Goal: Information Seeking & Learning: Check status

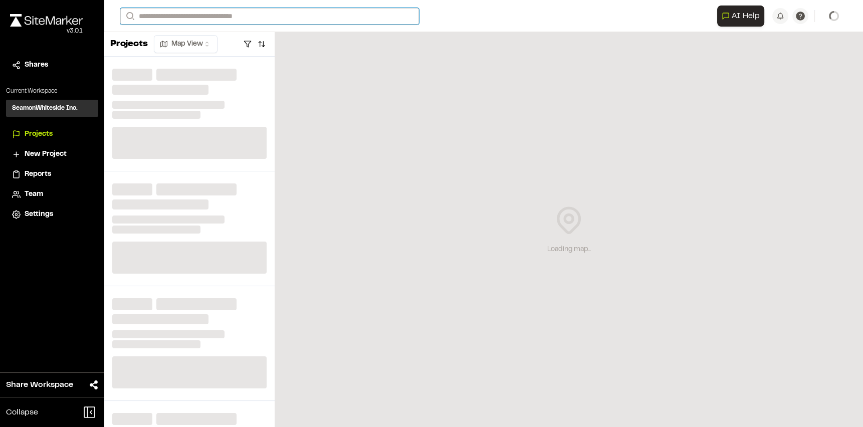
click at [228, 14] on input "Search" at bounding box center [269, 16] width 299 height 17
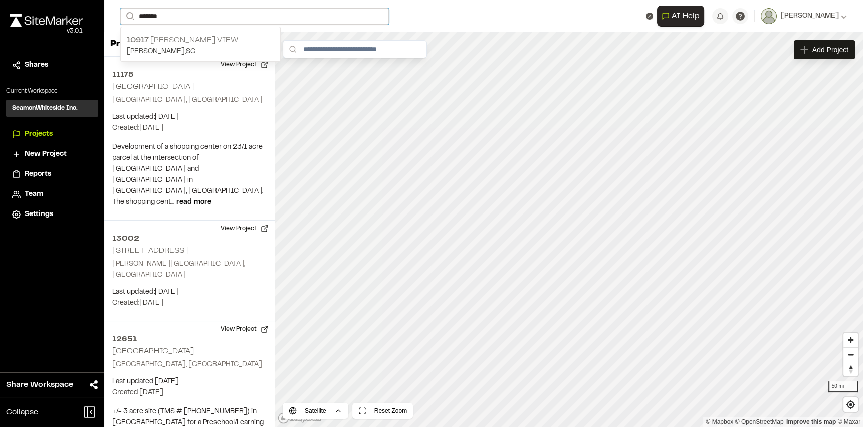
type input "*******"
click at [232, 41] on p "10917 [PERSON_NAME] View" at bounding box center [200, 40] width 147 height 12
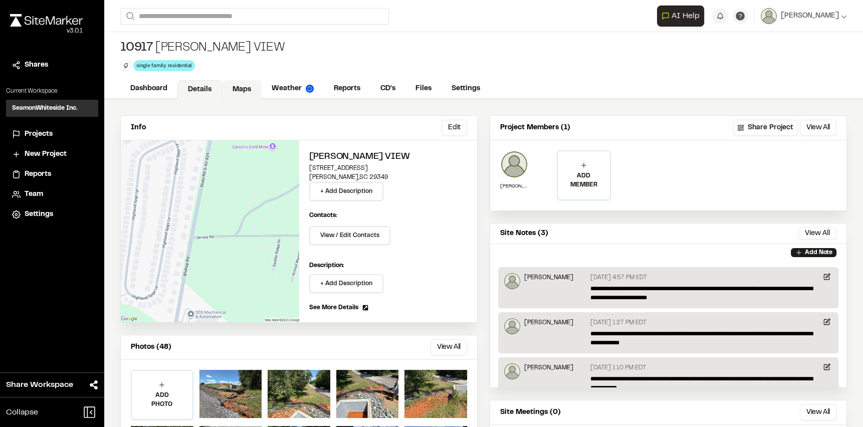
click at [237, 83] on link "Maps" at bounding box center [242, 89] width 40 height 19
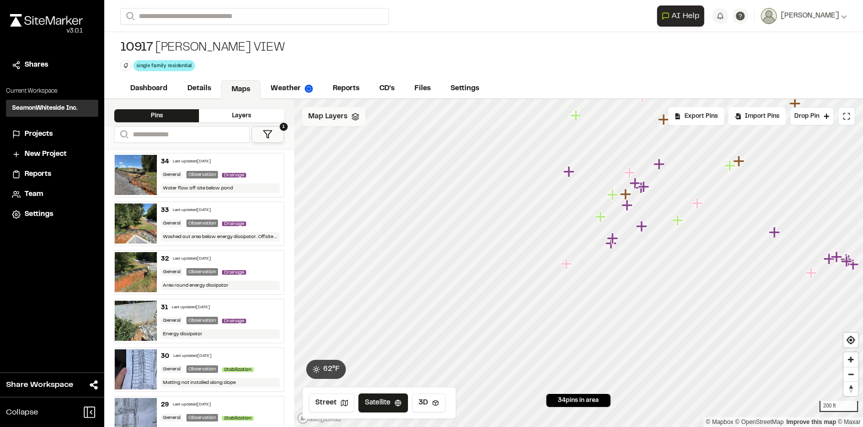
click at [352, 125] on div "Map Layers" at bounding box center [333, 116] width 63 height 19
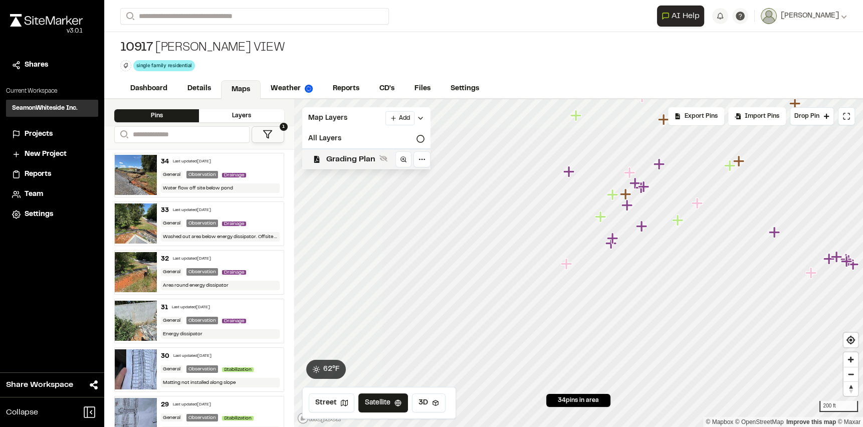
click at [365, 160] on span "Grading Plan" at bounding box center [350, 159] width 49 height 12
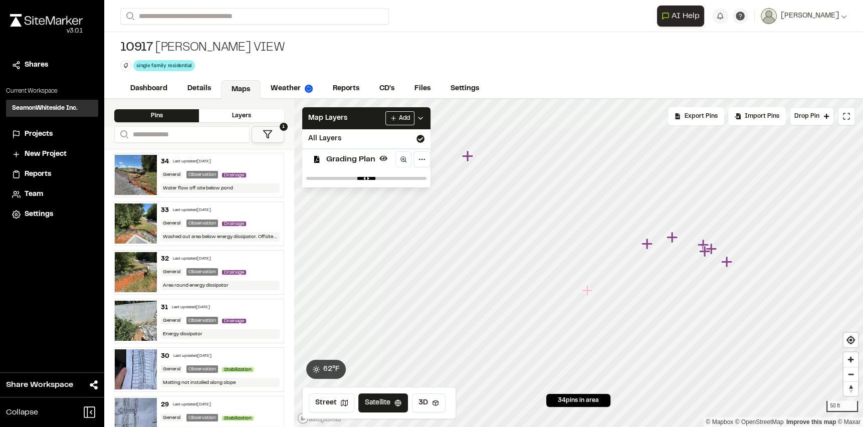
click at [268, 138] on icon at bounding box center [268, 134] width 10 height 10
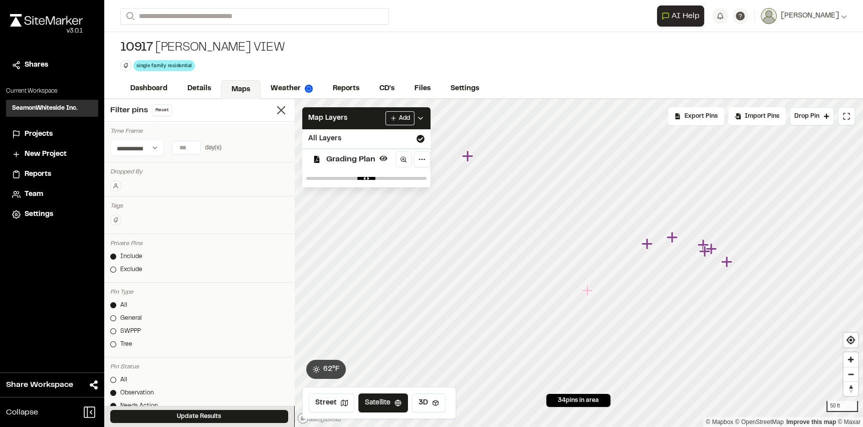
click at [187, 145] on input "number" at bounding box center [186, 147] width 28 height 13
click at [180, 162] on button "30 days" at bounding box center [181, 168] width 32 height 16
click at [230, 412] on button "Update Results" at bounding box center [199, 416] width 178 height 13
click at [193, 149] on input "**" at bounding box center [186, 147] width 28 height 13
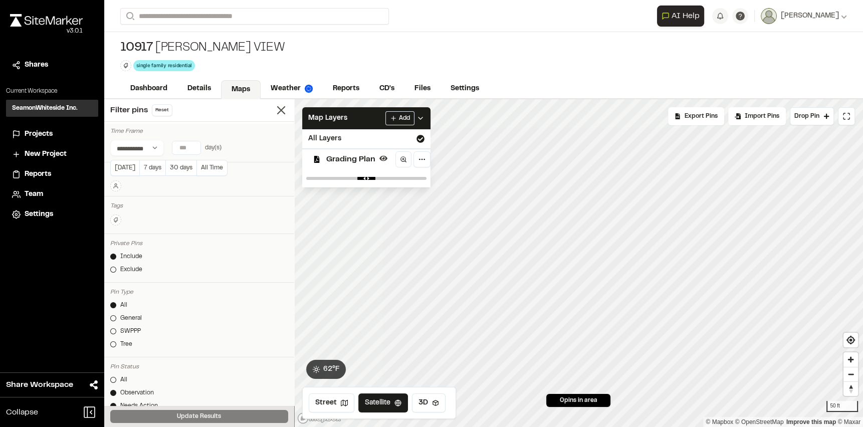
click at [193, 144] on input "**" at bounding box center [186, 147] width 28 height 13
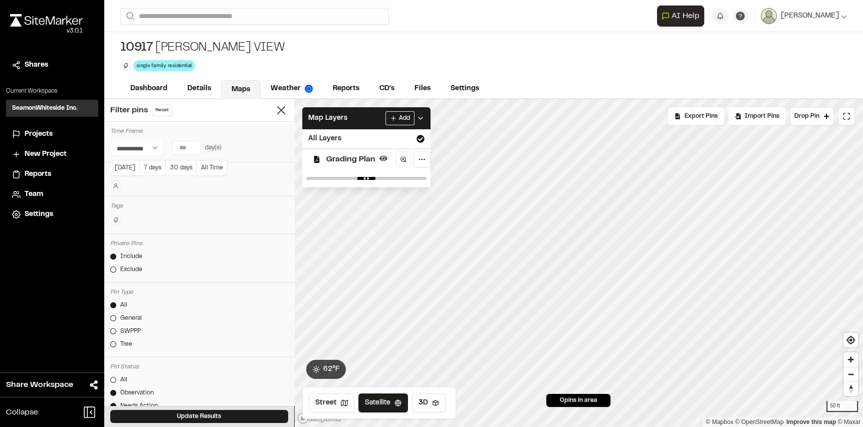
click at [193, 144] on input "**" at bounding box center [186, 147] width 28 height 13
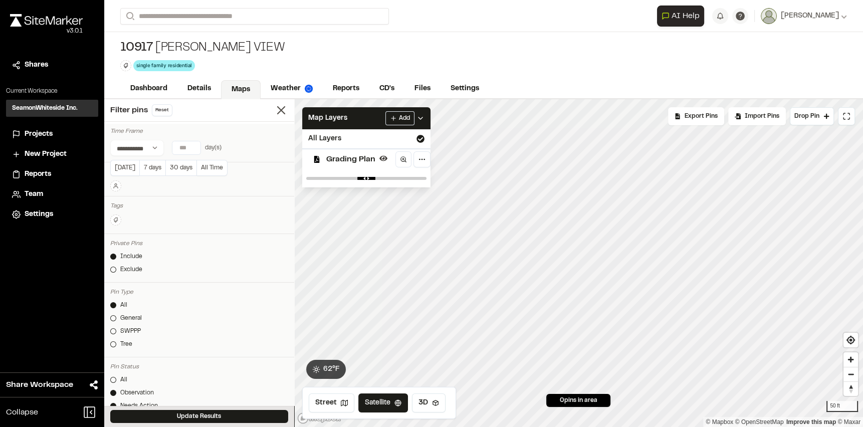
type input "**"
click at [193, 144] on input "**" at bounding box center [186, 147] width 28 height 13
click at [208, 415] on button "Update Results" at bounding box center [199, 416] width 178 height 13
drag, startPoint x: 185, startPoint y: 147, endPoint x: 151, endPoint y: 145, distance: 34.1
click at [151, 145] on div "**********" at bounding box center [199, 148] width 178 height 16
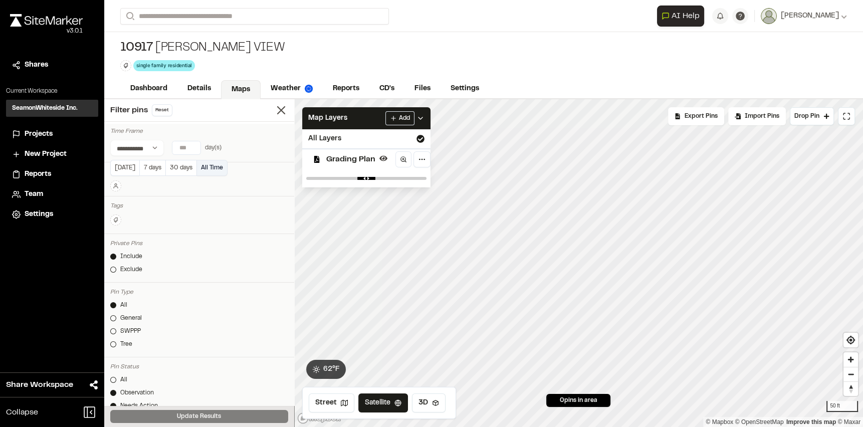
click at [210, 164] on button "All Time" at bounding box center [212, 168] width 31 height 16
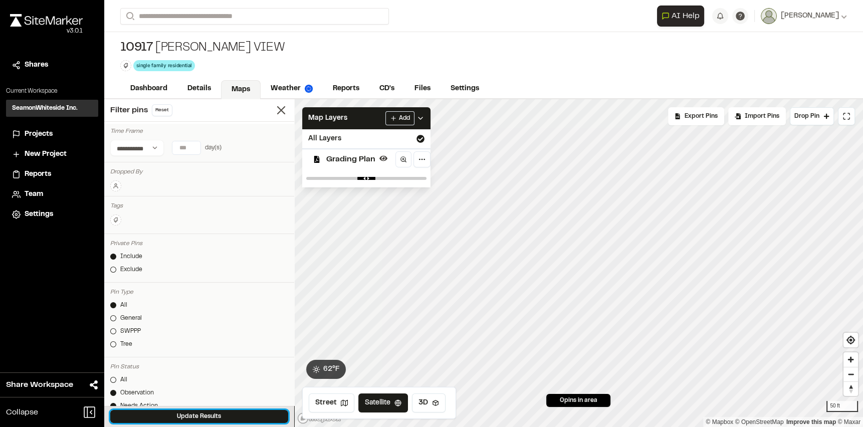
click at [253, 415] on button "Update Results" at bounding box center [199, 416] width 178 height 13
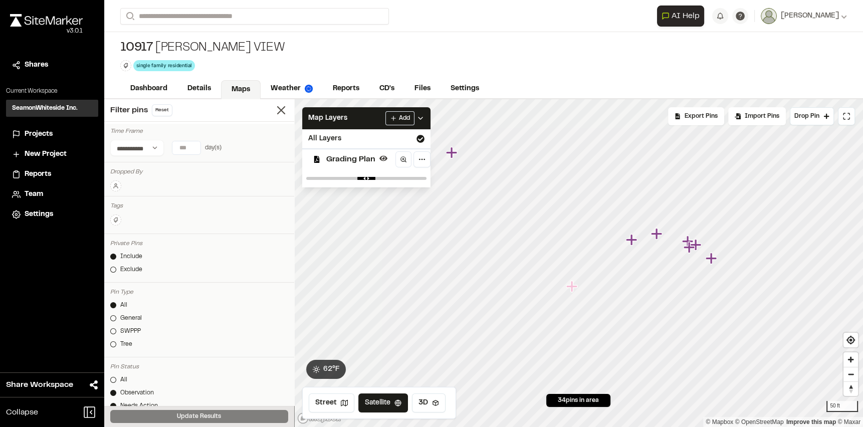
click at [710, 261] on icon "Map marker" at bounding box center [710, 258] width 11 height 11
click at [562, 249] on icon "Map marker" at bounding box center [556, 252] width 13 height 13
click at [582, 257] on icon "Map marker" at bounding box center [581, 256] width 13 height 13
click at [548, 249] on icon "Map marker" at bounding box center [547, 249] width 11 height 11
click at [240, 12] on input "Search" at bounding box center [254, 16] width 269 height 17
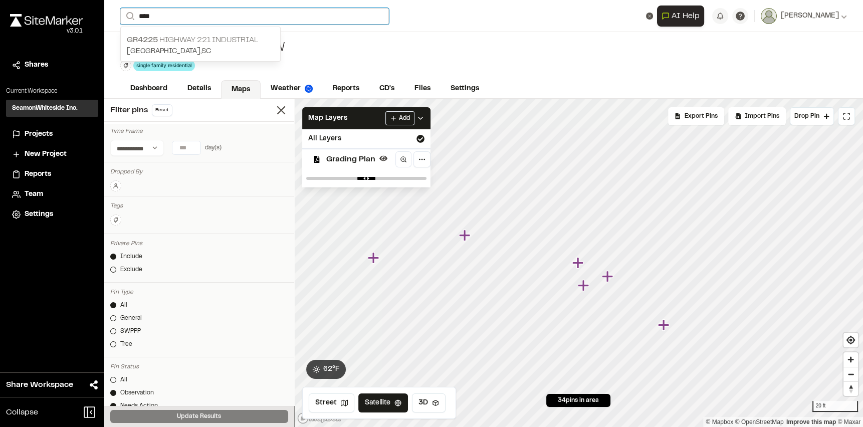
type input "****"
click at [220, 38] on p "GR4225 Highway 221 Industrial" at bounding box center [200, 40] width 147 height 12
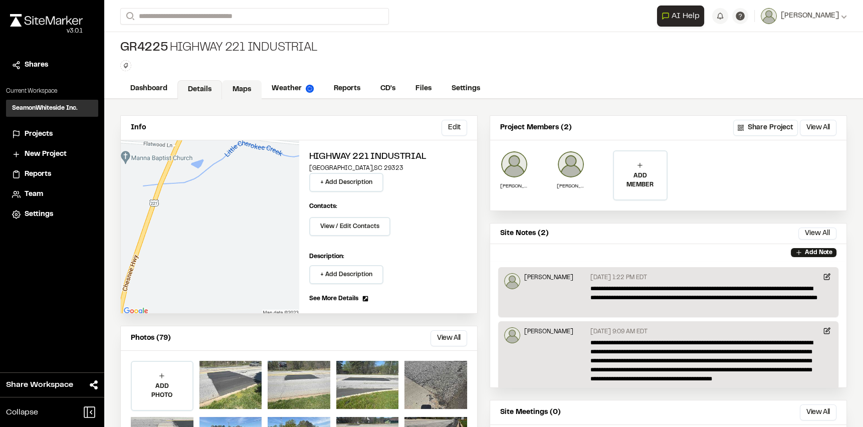
click at [235, 87] on link "Maps" at bounding box center [242, 89] width 40 height 19
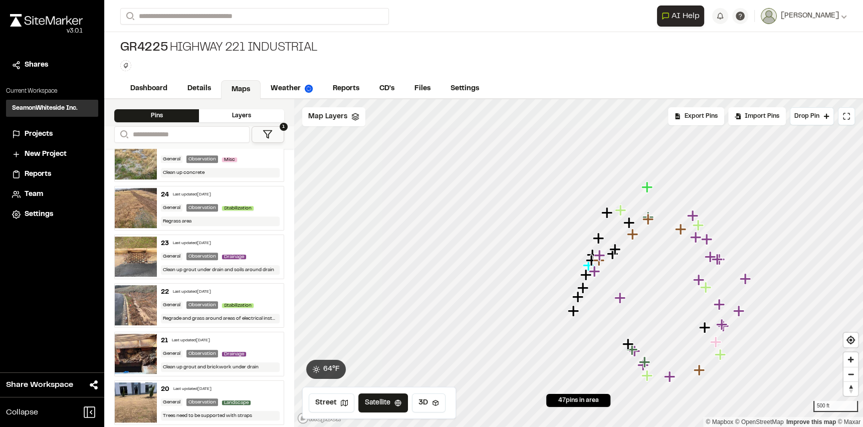
scroll to position [1093, 0]
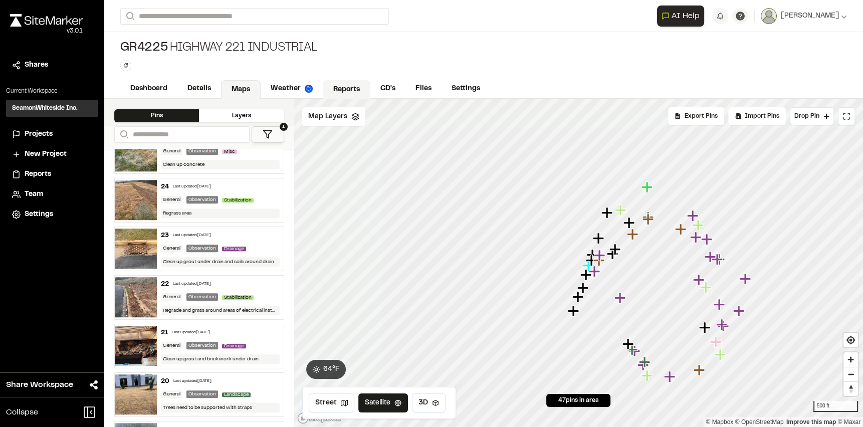
click at [354, 88] on link "Reports" at bounding box center [347, 89] width 48 height 19
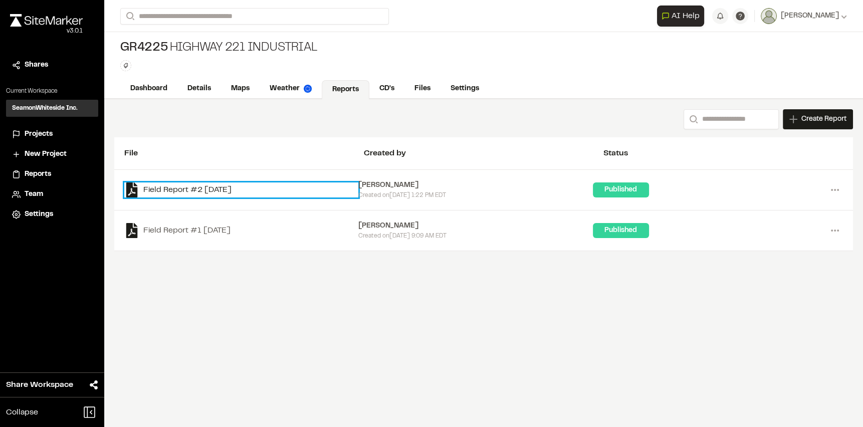
click at [215, 190] on link "Field Report #2 [DATE]" at bounding box center [241, 189] width 234 height 15
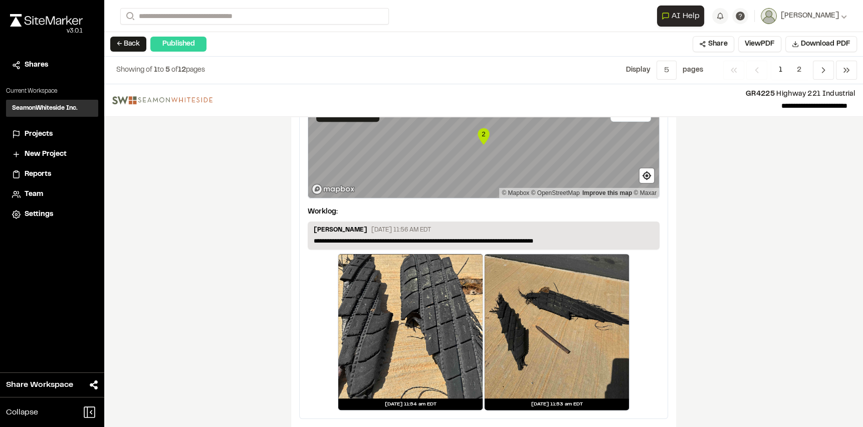
scroll to position [1719, 0]
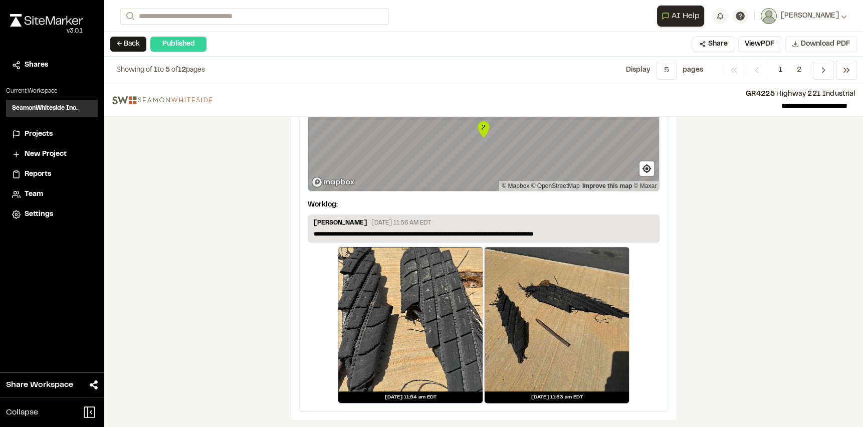
click at [823, 40] on span "Download PDF" at bounding box center [826, 44] width 50 height 11
click at [483, 50] on div "← Back Published Share View PDF Download PDF" at bounding box center [483, 44] width 759 height 25
click at [129, 46] on button "← Back" at bounding box center [128, 44] width 36 height 15
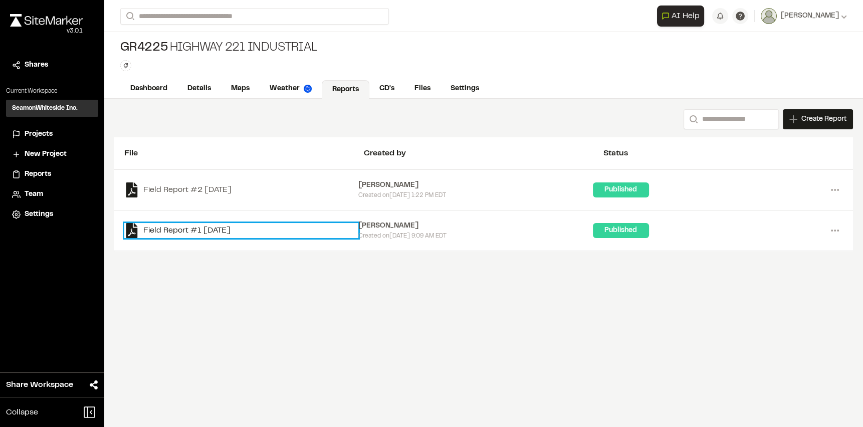
click at [240, 226] on link "Field Report #1 [DATE]" at bounding box center [241, 230] width 234 height 15
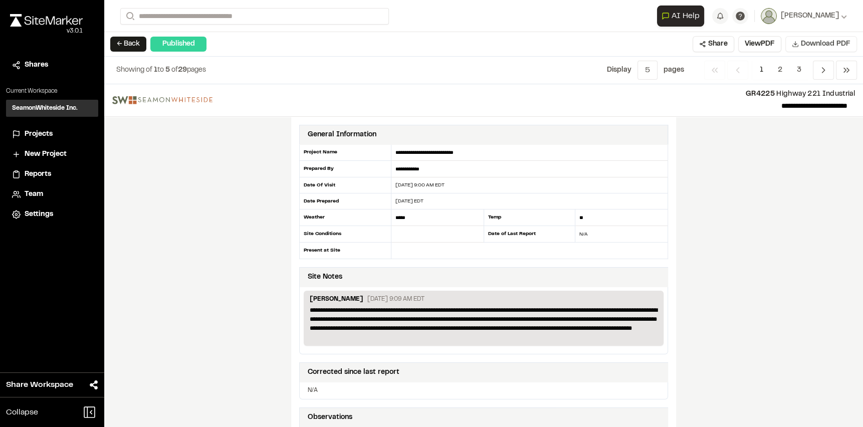
click at [818, 47] on span "Download PDF" at bounding box center [826, 44] width 50 height 11
click at [753, 47] on button "View PDF" at bounding box center [759, 44] width 43 height 16
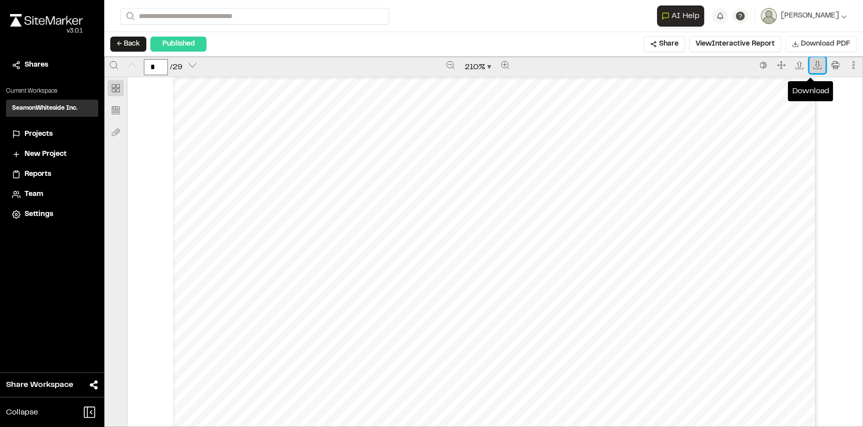
click at [814, 65] on icon "Download" at bounding box center [818, 65] width 8 height 8
click at [419, 64] on div "210 %" at bounding box center [477, 67] width 553 height 20
type input "*"
click at [658, 43] on button "Share" at bounding box center [665, 44] width 42 height 16
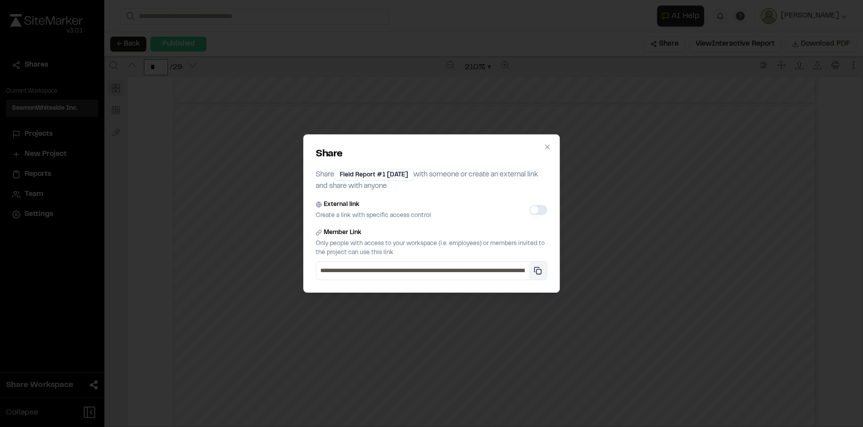
click at [537, 268] on button "Copy private link" at bounding box center [538, 271] width 18 height 18
click at [177, 172] on div "**********" at bounding box center [431, 213] width 863 height 427
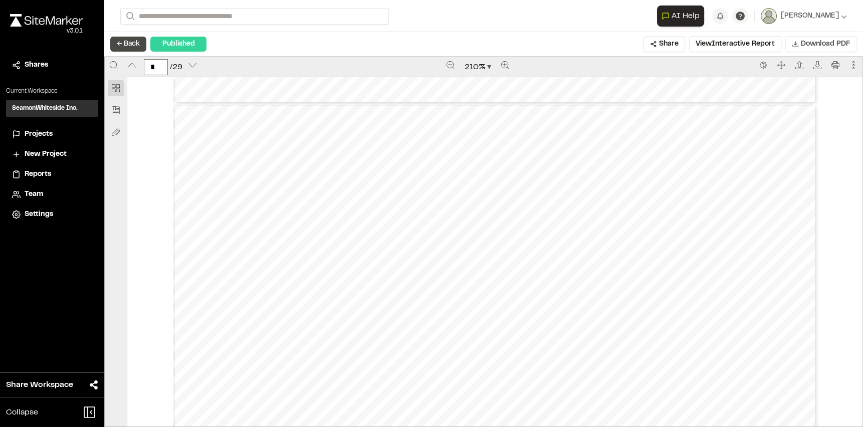
click at [126, 41] on button "← Back" at bounding box center [128, 44] width 36 height 15
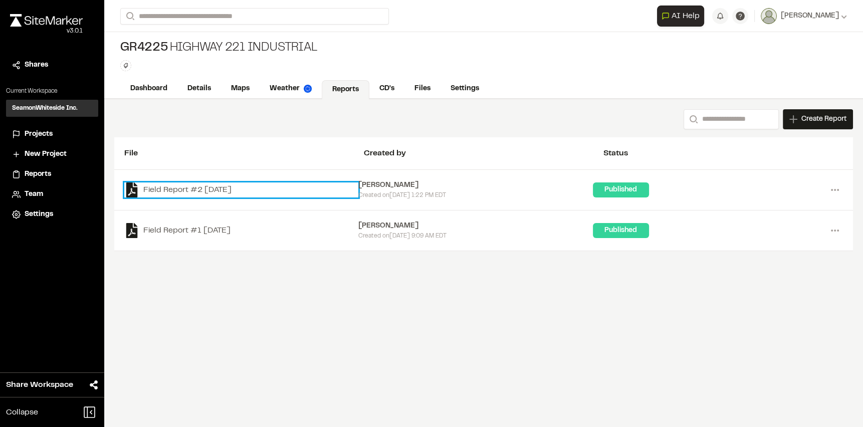
click at [248, 188] on link "Field Report #2 [DATE]" at bounding box center [241, 189] width 234 height 15
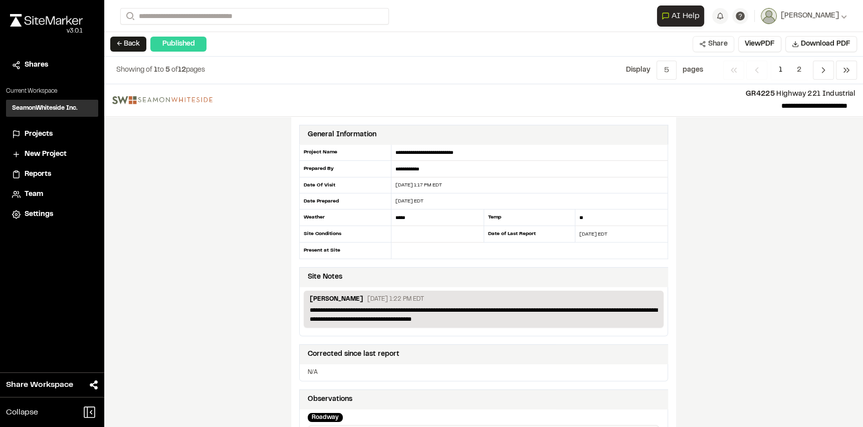
click at [719, 46] on button "Share" at bounding box center [714, 44] width 42 height 16
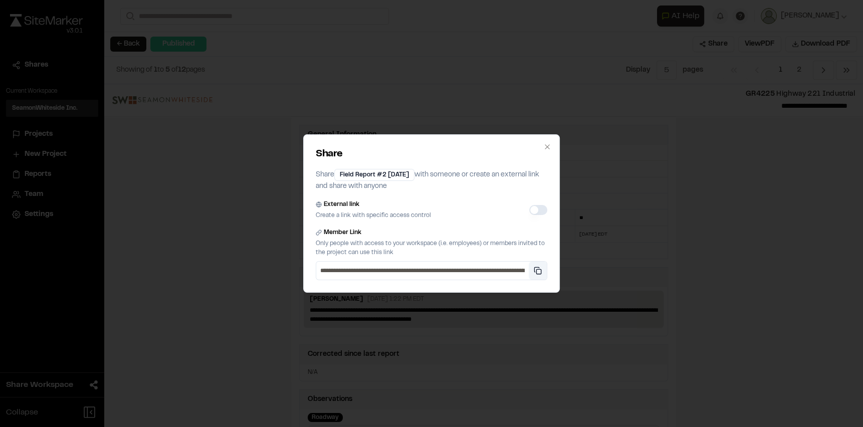
click at [542, 268] on button "Copy private link" at bounding box center [538, 271] width 18 height 18
drag, startPoint x: 702, startPoint y: 200, endPoint x: 693, endPoint y: 205, distance: 10.1
click at [699, 204] on div "**********" at bounding box center [431, 213] width 863 height 427
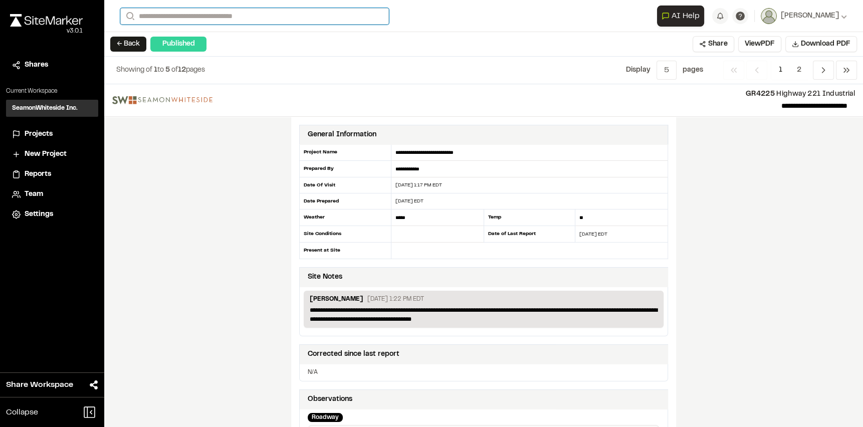
click at [168, 10] on input "Search" at bounding box center [254, 16] width 269 height 17
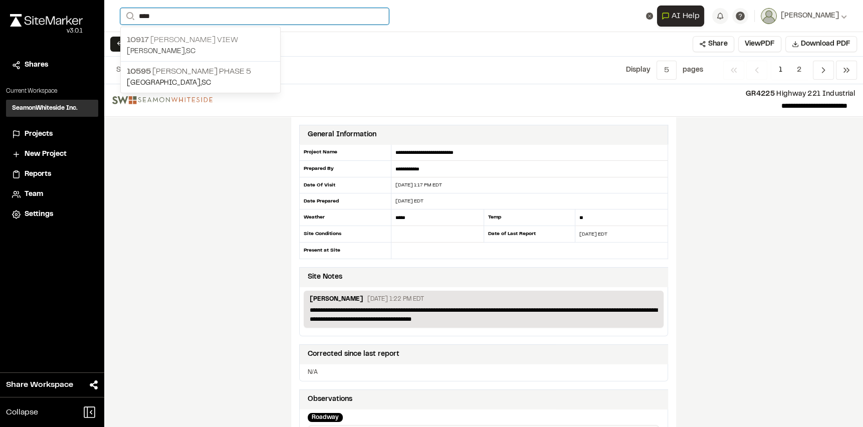
type input "****"
click at [196, 43] on p "10917 [PERSON_NAME] View" at bounding box center [200, 40] width 147 height 12
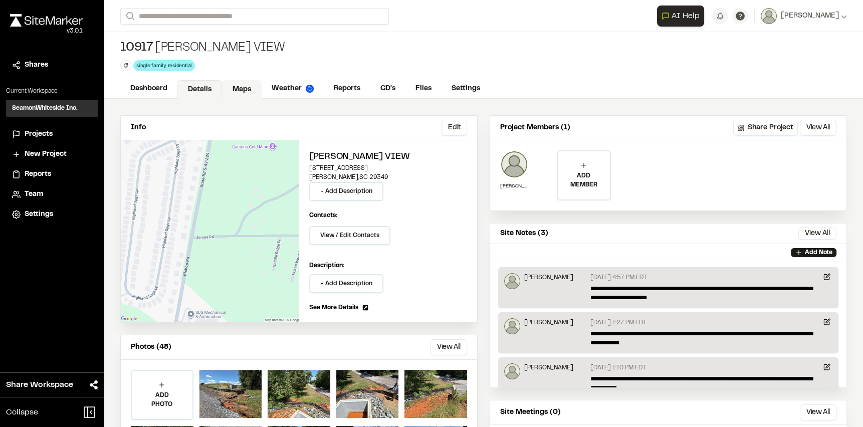
click at [236, 86] on link "Maps" at bounding box center [242, 89] width 40 height 19
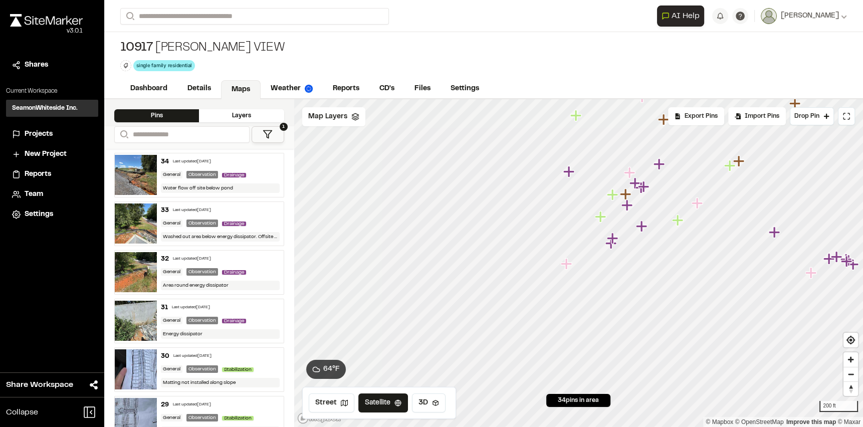
click at [140, 171] on img at bounding box center [136, 175] width 42 height 40
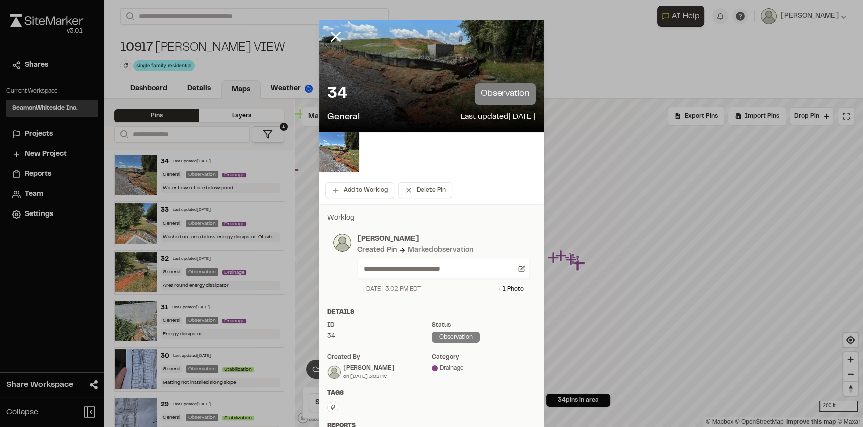
click at [428, 80] on div "34 observation General Last updated [DATE]" at bounding box center [431, 103] width 225 height 57
click at [427, 55] on div at bounding box center [431, 76] width 225 height 112
click at [413, 81] on div "34 observation General Last updated [DATE]" at bounding box center [431, 103] width 225 height 57
click at [411, 84] on div "34 observation" at bounding box center [431, 94] width 209 height 22
click at [361, 65] on div at bounding box center [343, 44] width 48 height 48
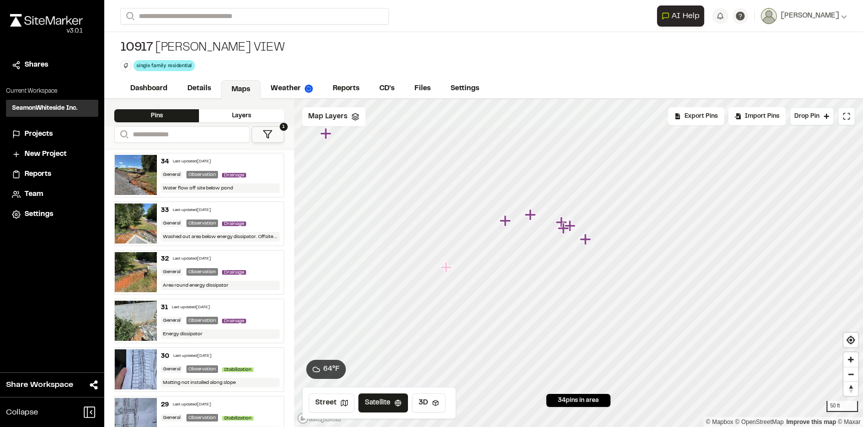
click at [589, 240] on icon "Map marker" at bounding box center [584, 239] width 11 height 11
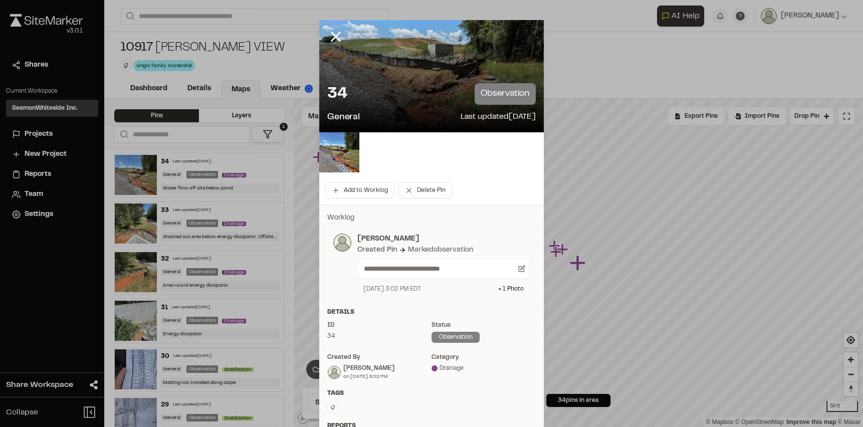
click at [396, 73] on div at bounding box center [431, 76] width 225 height 112
click at [350, 162] on img at bounding box center [339, 152] width 40 height 40
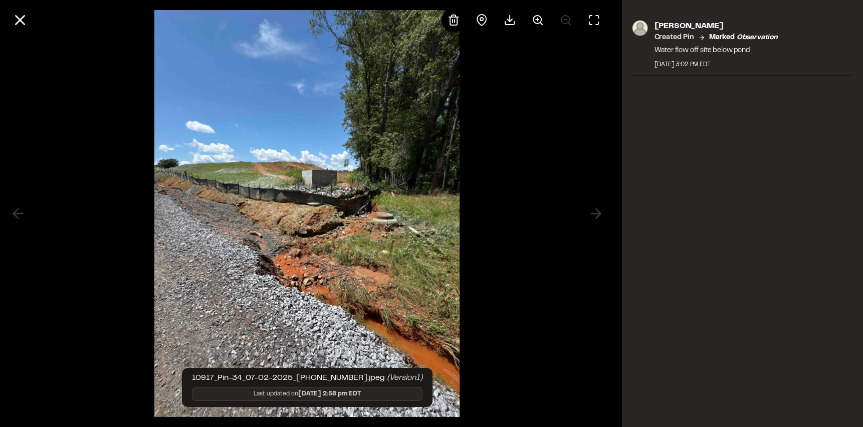
click at [362, 181] on img at bounding box center [306, 213] width 305 height 427
click at [526, 18] on button at bounding box center [538, 20] width 24 height 24
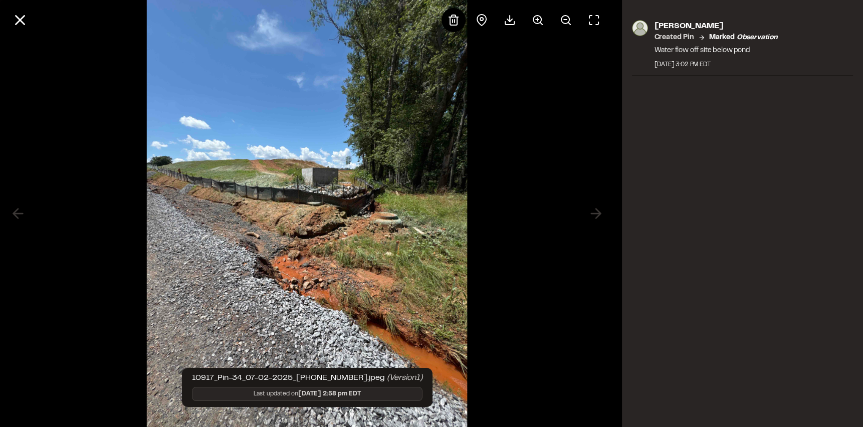
click at [507, 94] on div at bounding box center [307, 213] width 614 height 427
